Goal: Transaction & Acquisition: Register for event/course

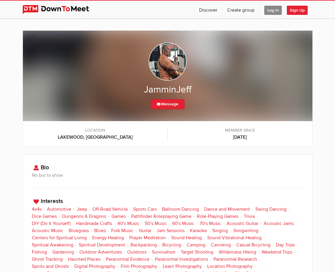
click at [166, 60] on img at bounding box center [168, 62] width 38 height 38
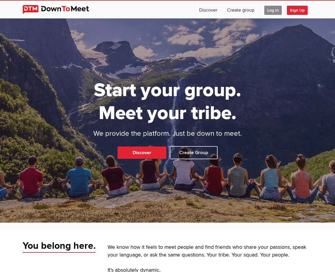
click at [270, 10] on span "Log In" at bounding box center [274, 10] width 18 height 9
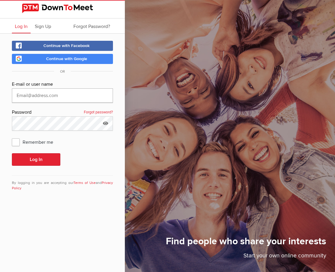
click at [40, 94] on input "text" at bounding box center [62, 95] width 101 height 14
click at [65, 55] on link "Continue with Google" at bounding box center [62, 59] width 101 height 10
click at [58, 41] on link "Continue with Facebook" at bounding box center [62, 46] width 101 height 10
click at [59, 58] on span "Continue with Google" at bounding box center [66, 58] width 41 height 5
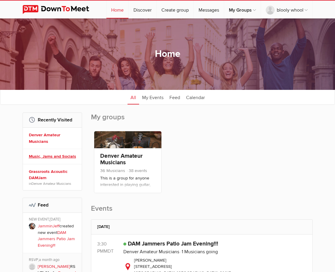
click at [43, 156] on link "Music, Jams and Socials" at bounding box center [53, 156] width 49 height 7
click at [54, 133] on link "Music, Jams and Socials" at bounding box center [53, 135] width 49 height 7
click at [35, 170] on link "Grassroots Acoustic DAMJam" at bounding box center [53, 174] width 49 height 13
